Goal: Task Accomplishment & Management: Use online tool/utility

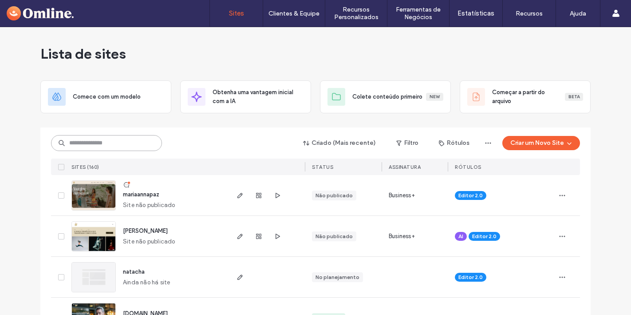
click at [96, 139] on input at bounding box center [106, 143] width 111 height 16
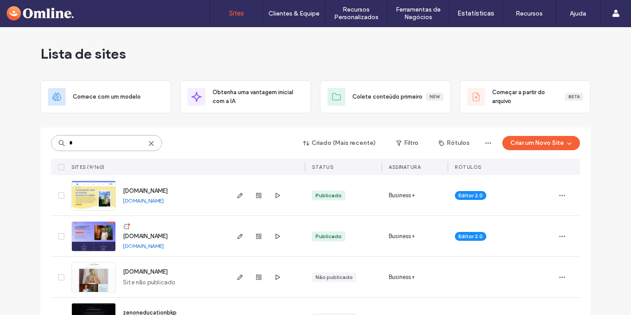
type input "*"
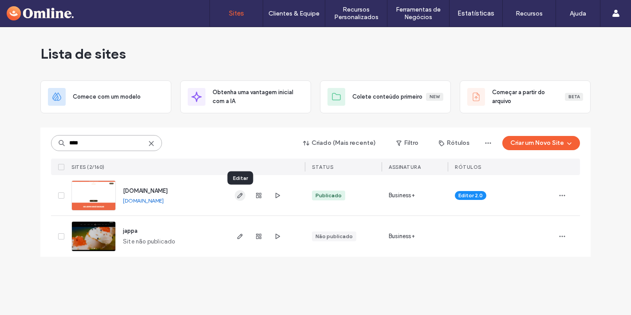
type input "****"
click at [240, 197] on icon "button" at bounding box center [240, 195] width 7 height 7
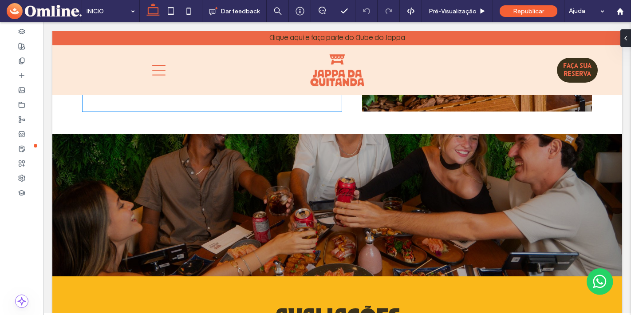
scroll to position [1215, 0]
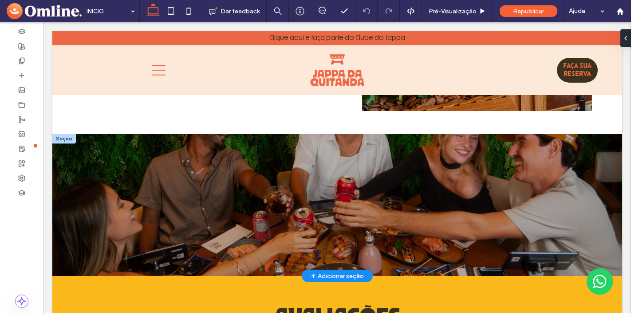
click at [64, 141] on div at bounding box center [64, 139] width 24 height 10
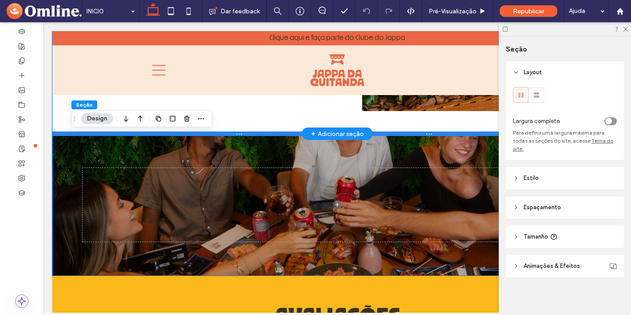
scroll to position [1205, 0]
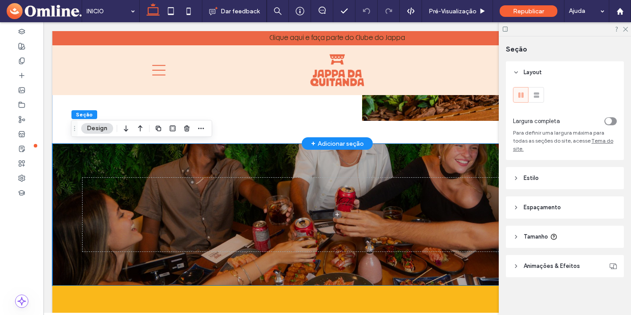
click at [516, 175] on icon at bounding box center [516, 178] width 6 height 6
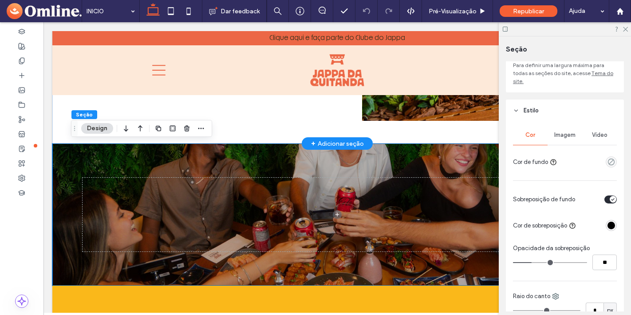
scroll to position [68, 0]
click at [566, 131] on span "Imagem" at bounding box center [565, 134] width 21 height 7
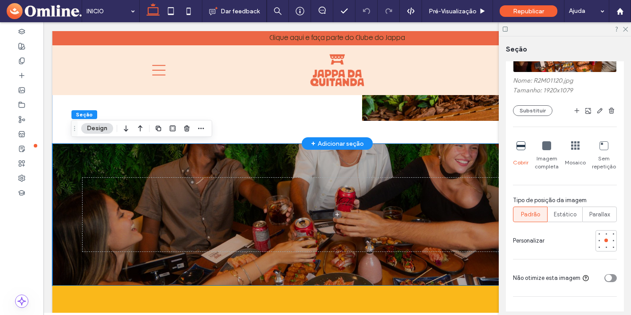
scroll to position [216, 0]
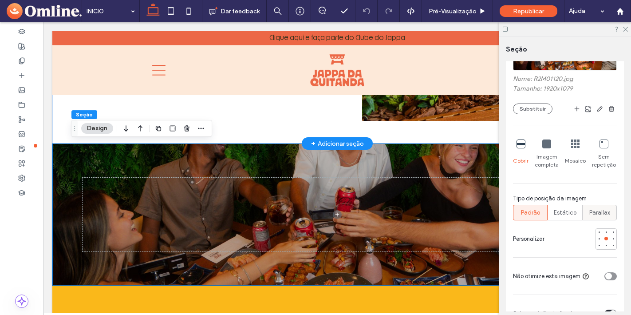
click at [603, 208] on span "Parallax" at bounding box center [600, 212] width 21 height 9
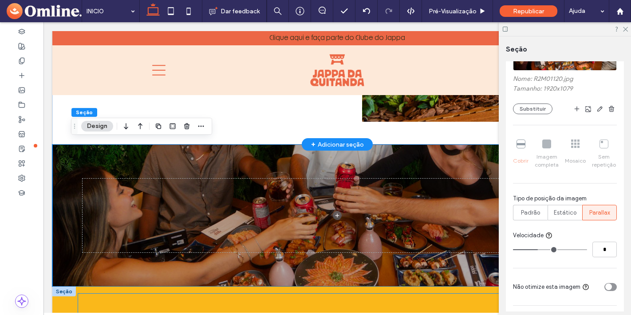
scroll to position [1200, 0]
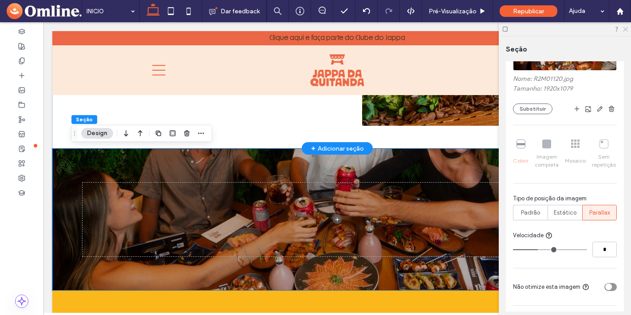
click at [626, 29] on use at bounding box center [625, 29] width 5 height 5
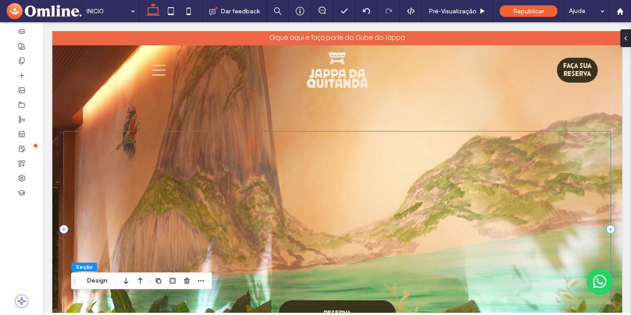
scroll to position [0, 0]
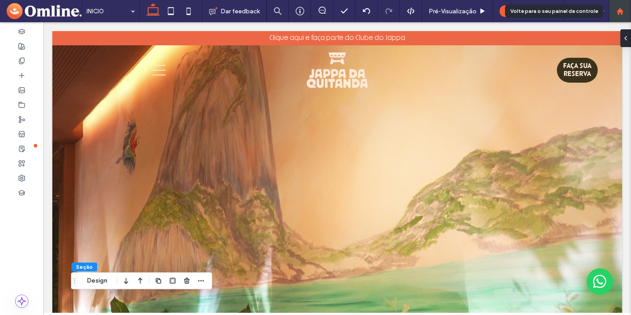
click at [622, 12] on use at bounding box center [620, 11] width 7 height 7
